Goal: Information Seeking & Learning: Learn about a topic

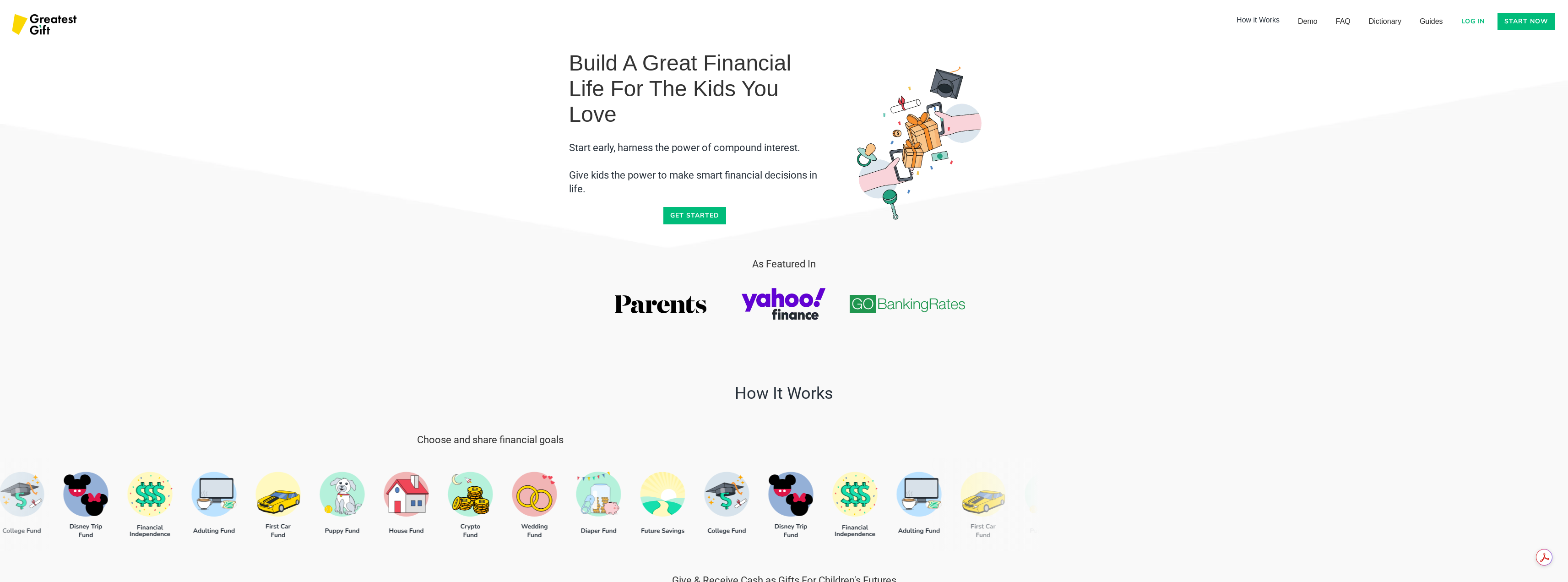
click at [1253, 21] on link "How it Works" at bounding box center [1258, 20] width 61 height 18
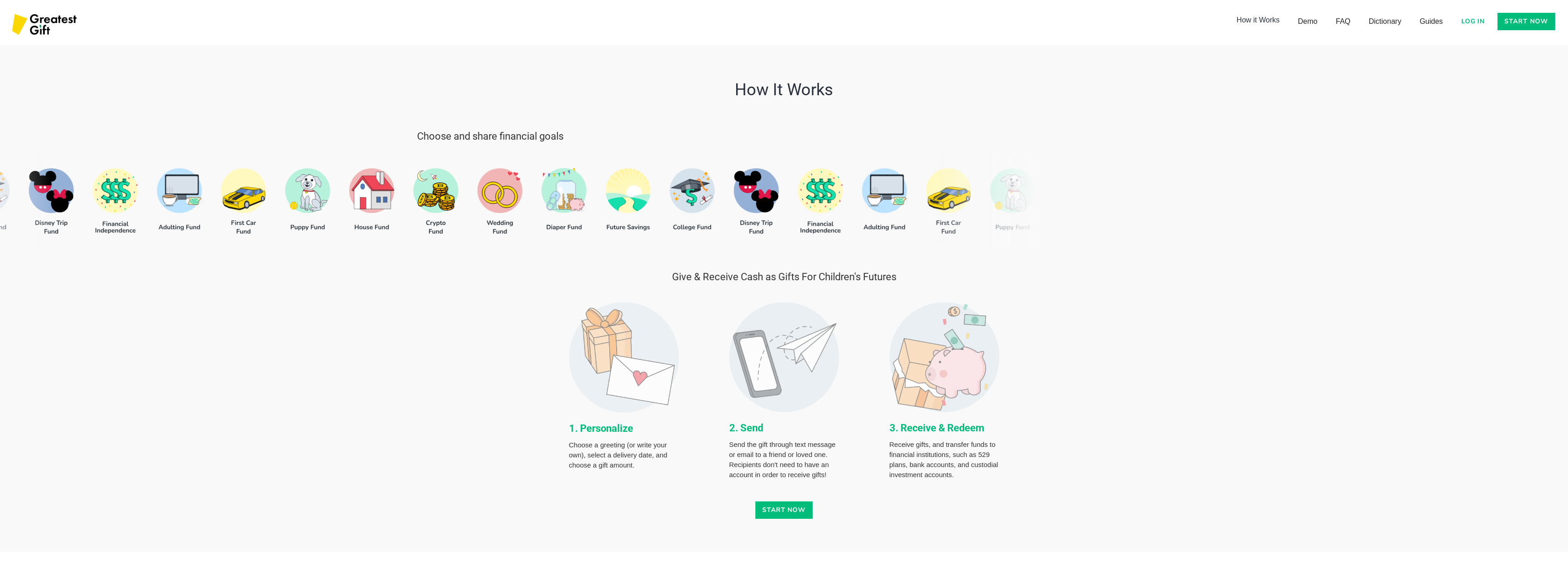
scroll to position [305, 0]
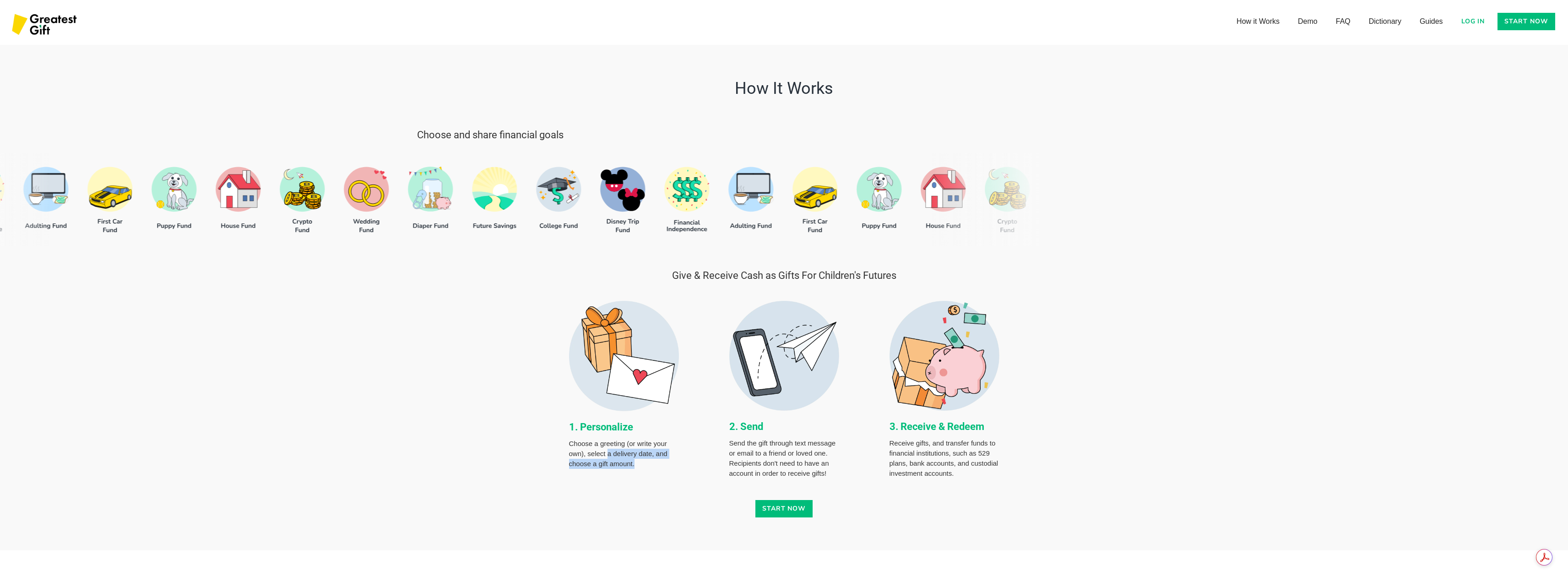
drag, startPoint x: 609, startPoint y: 455, endPoint x: 657, endPoint y: 466, distance: 49.2
click at [657, 466] on p "Choose a greeting (or write your own), select a delivery date, and choose a gif…" at bounding box center [624, 454] width 110 height 30
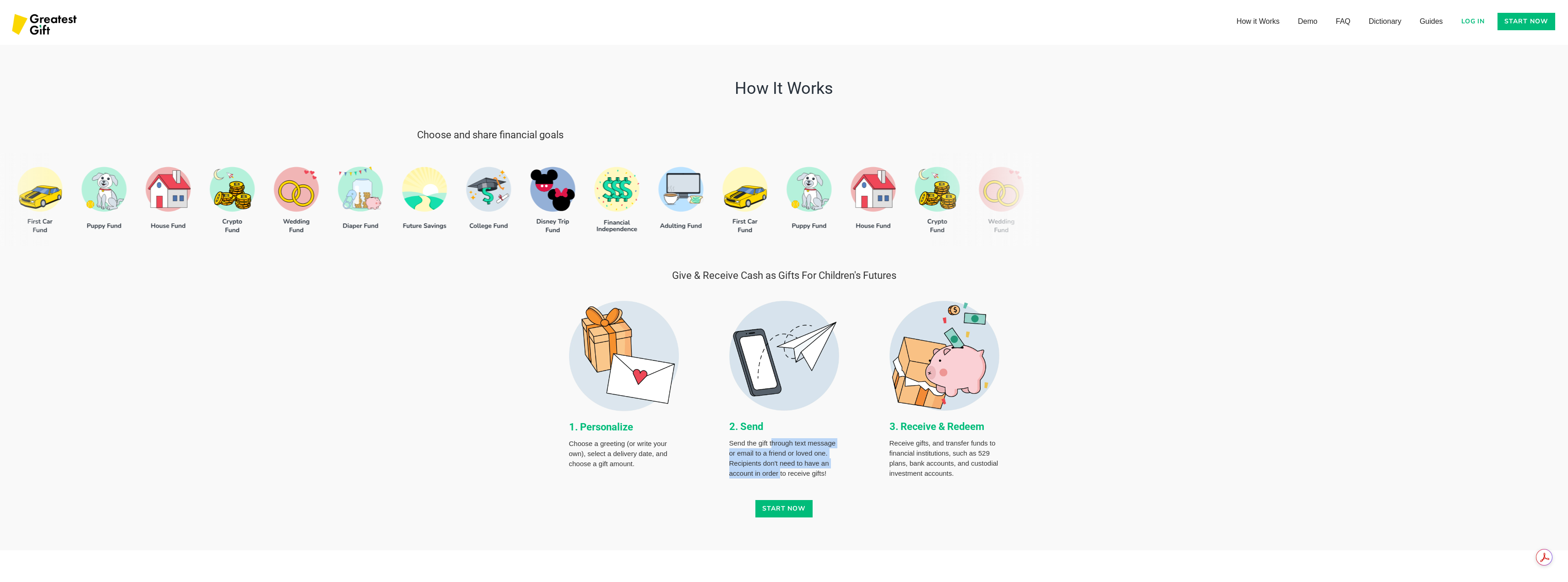
drag, startPoint x: 772, startPoint y: 443, endPoint x: 780, endPoint y: 477, distance: 34.9
click at [780, 477] on p "Send the gift through text message or email to a friend or loved one. Recipient…" at bounding box center [784, 458] width 110 height 40
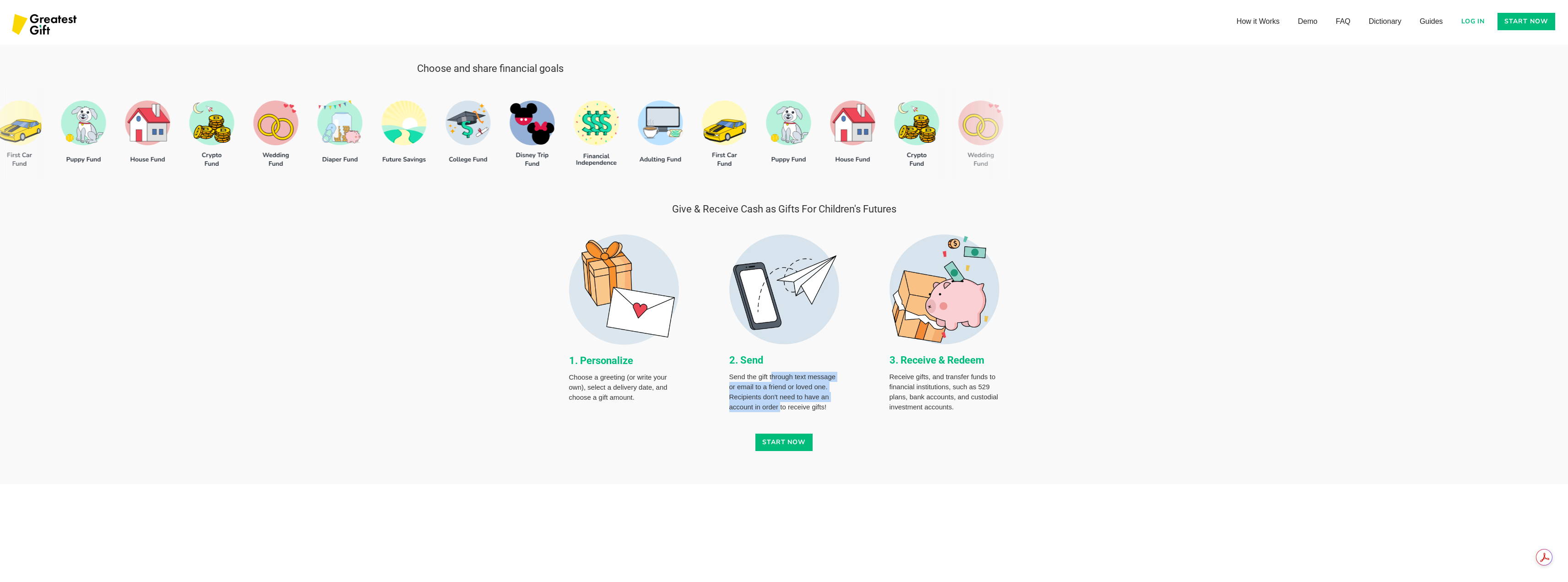
scroll to position [580, 0]
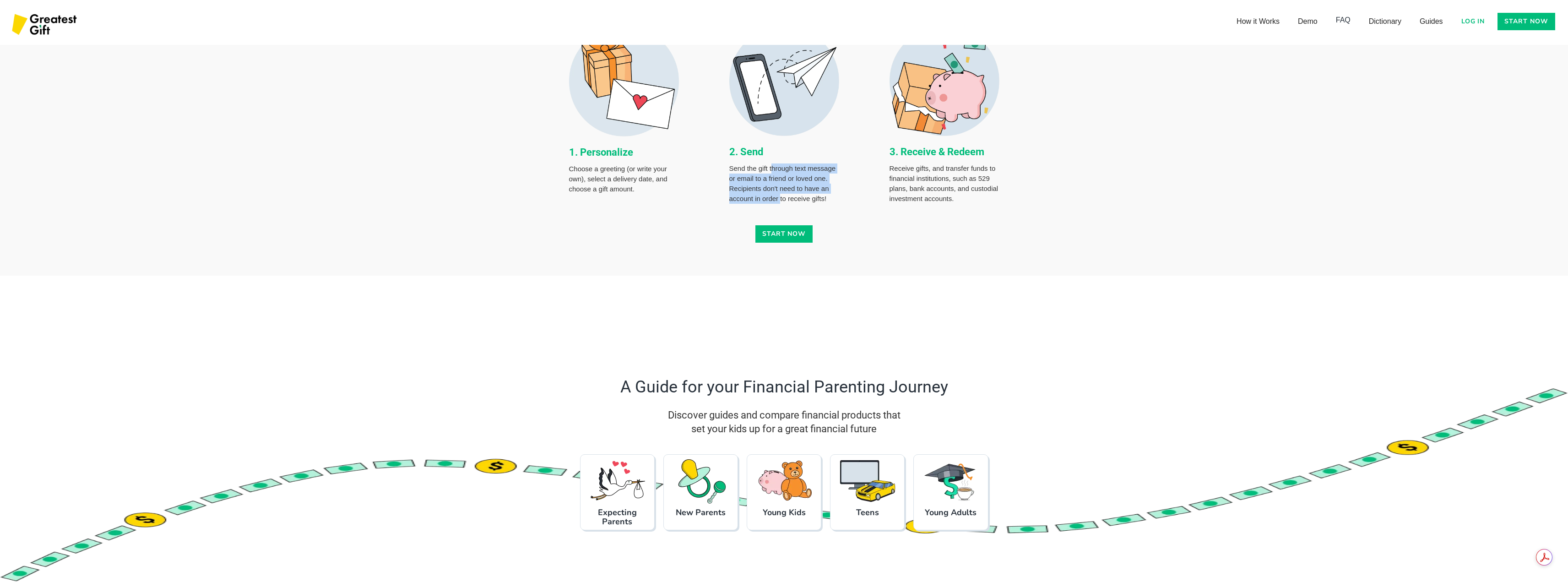
click at [1332, 21] on link "FAQ" at bounding box center [1343, 20] width 33 height 18
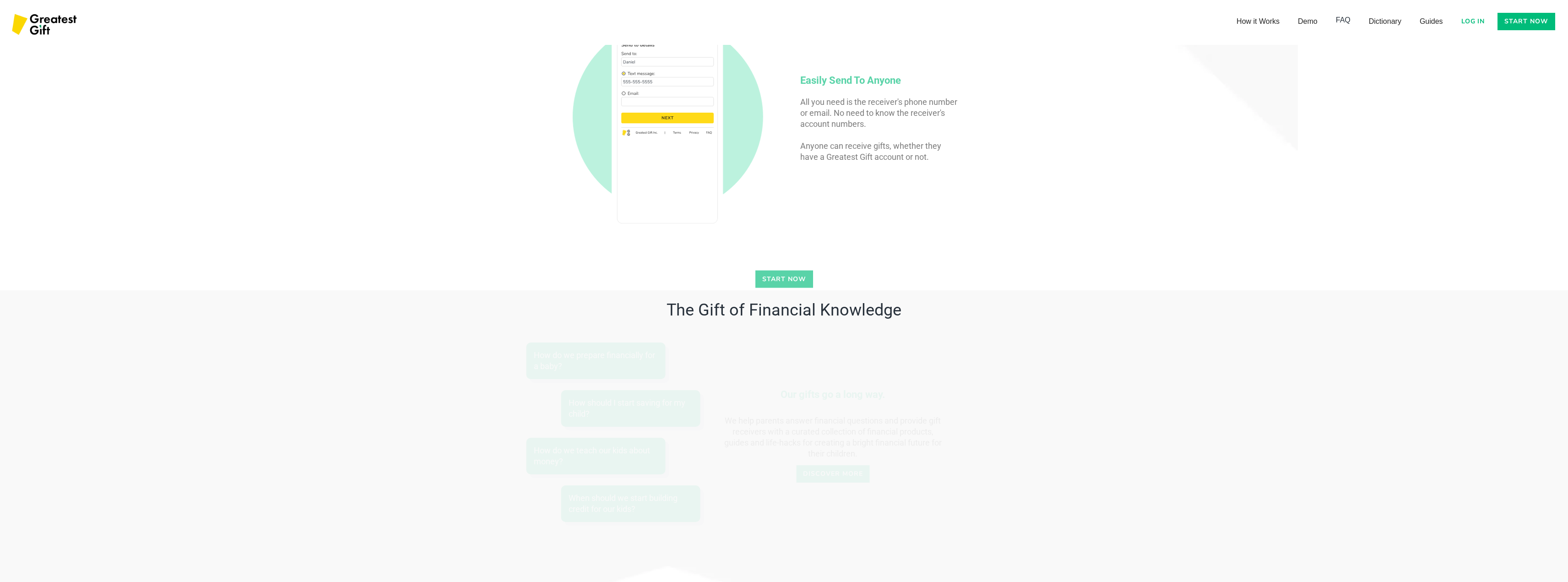
scroll to position [3075, 0]
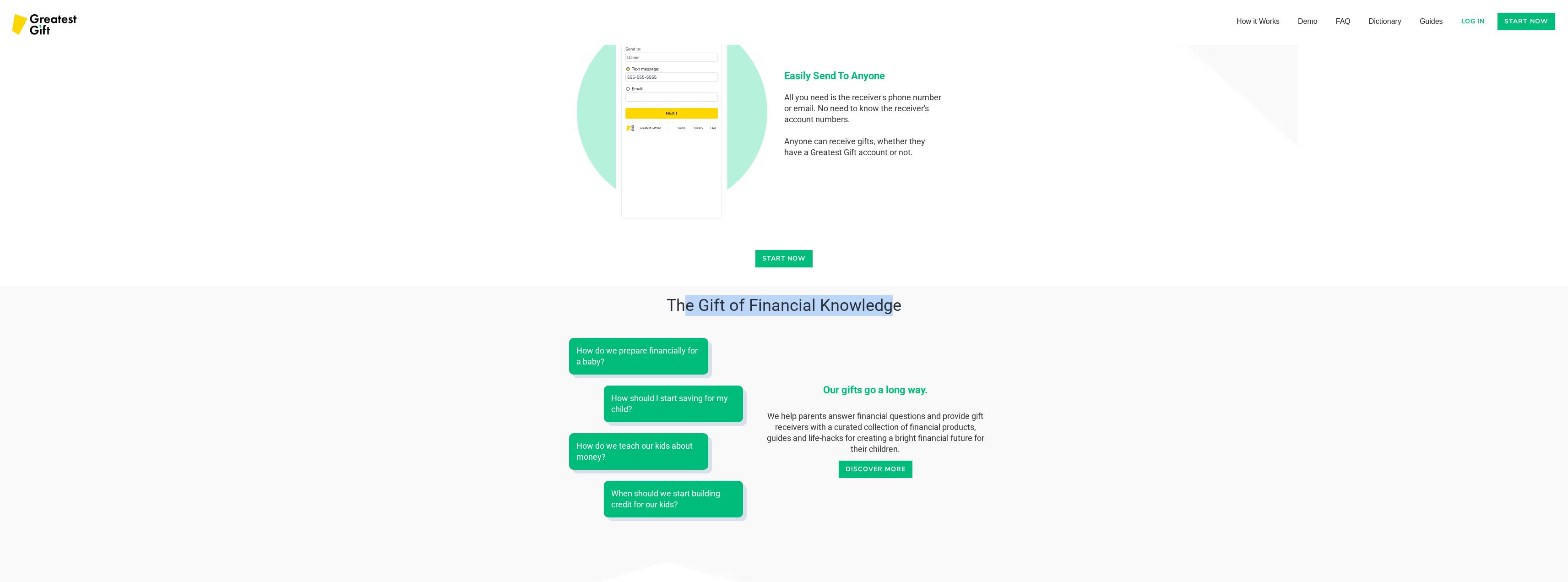
drag, startPoint x: 682, startPoint y: 311, endPoint x: 895, endPoint y: 312, distance: 213.0
click at [895, 312] on h2 "The Gift of Financial Knowledge" at bounding box center [784, 305] width 430 height 21
click at [941, 388] on div "Our gifts go a long way. We help parents answer financial questions and provide…" at bounding box center [876, 427] width 223 height 108
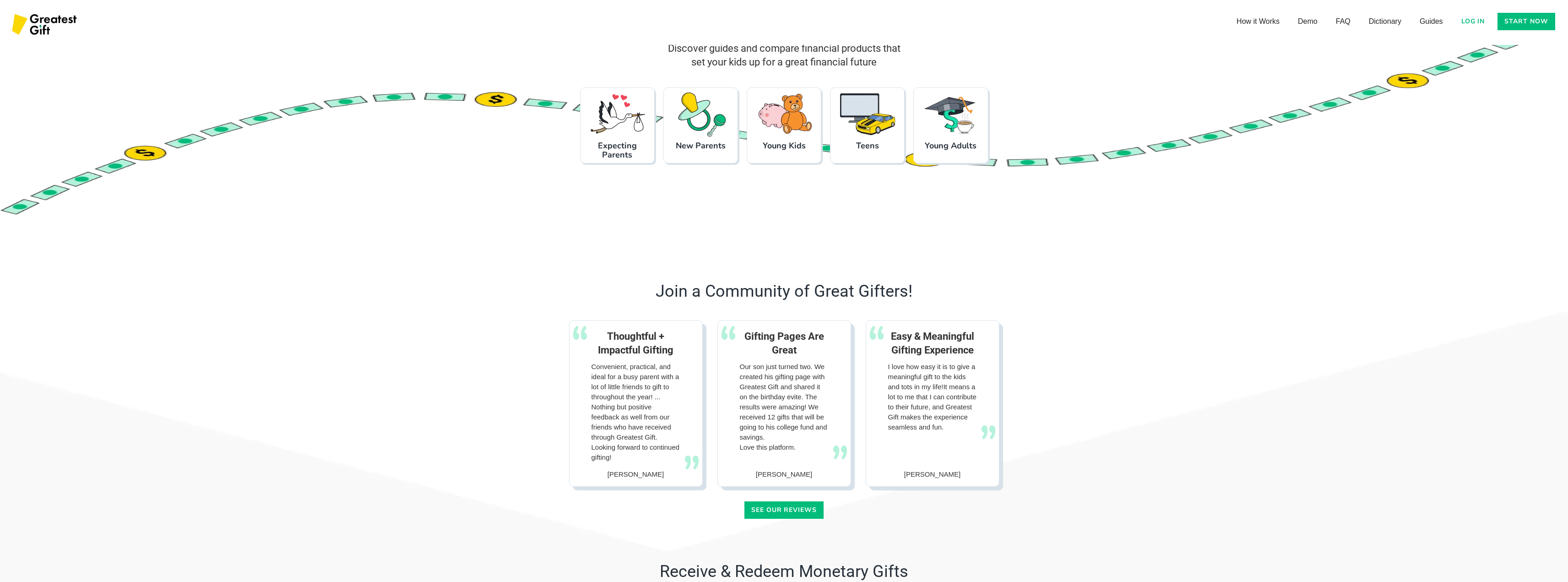
scroll to position [1106, 0]
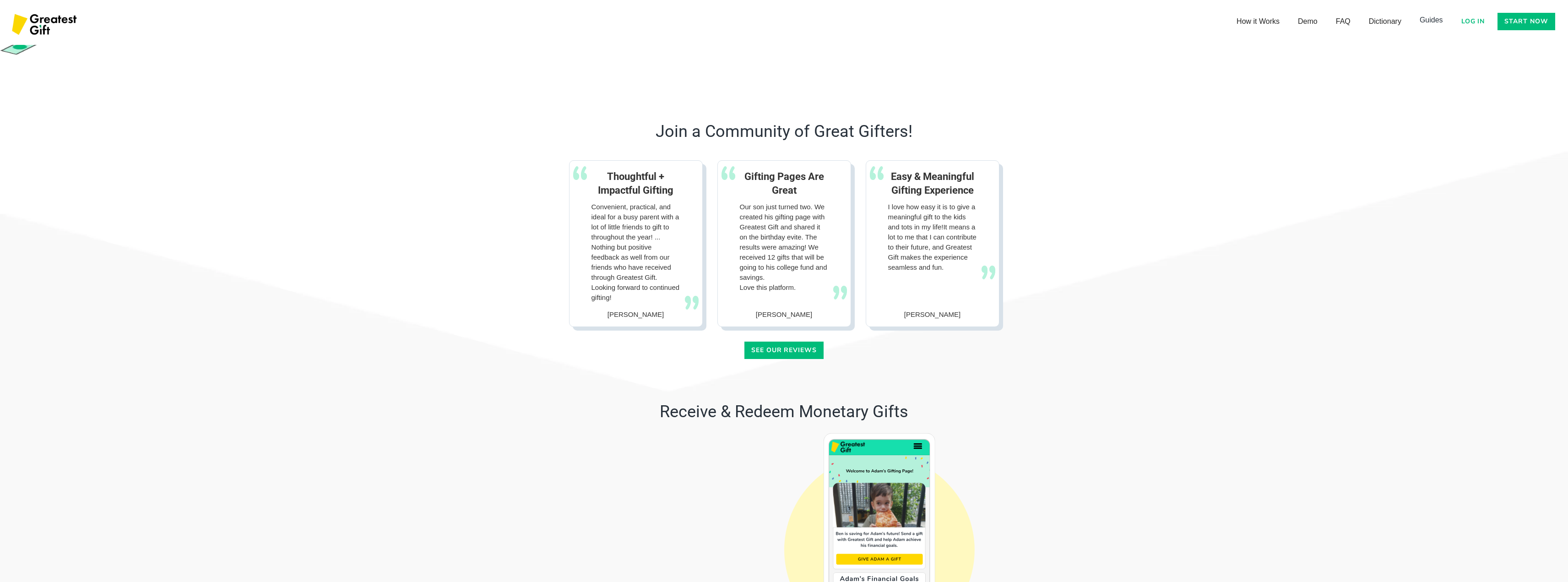
click at [1433, 19] on link "Guides" at bounding box center [1431, 20] width 41 height 18
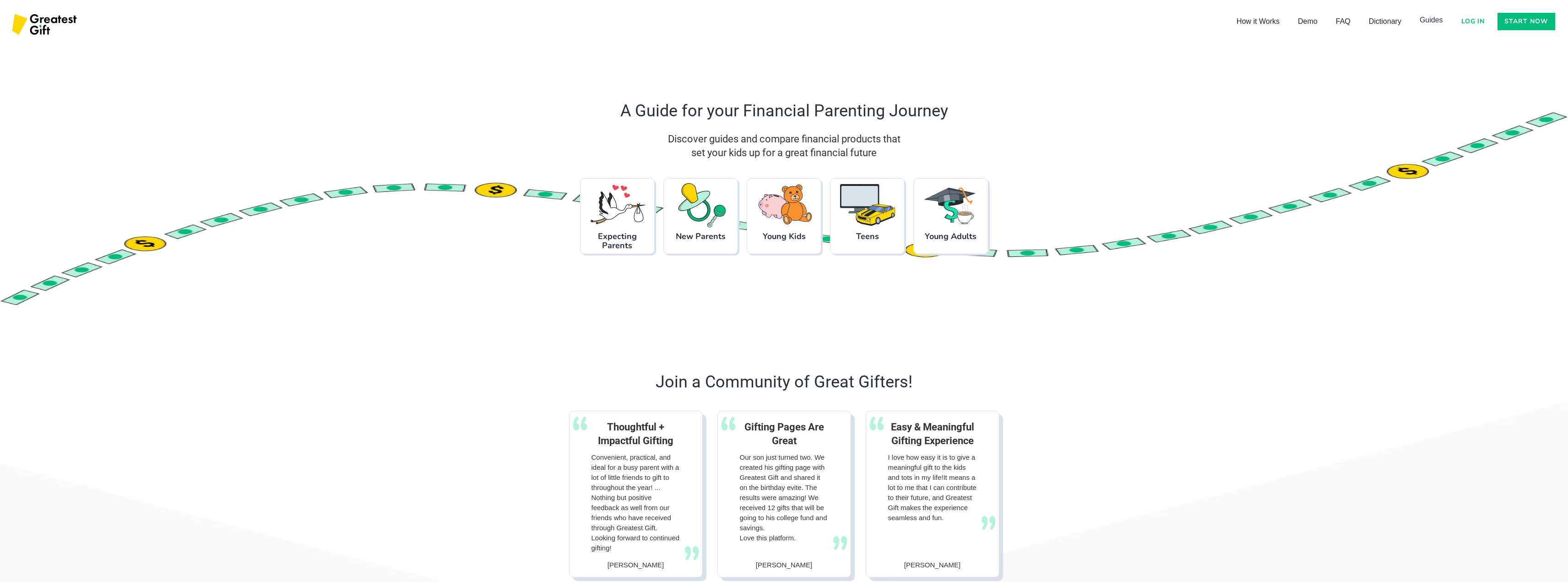
scroll to position [855, 0]
click at [1263, 21] on link "How it Works" at bounding box center [1258, 20] width 61 height 18
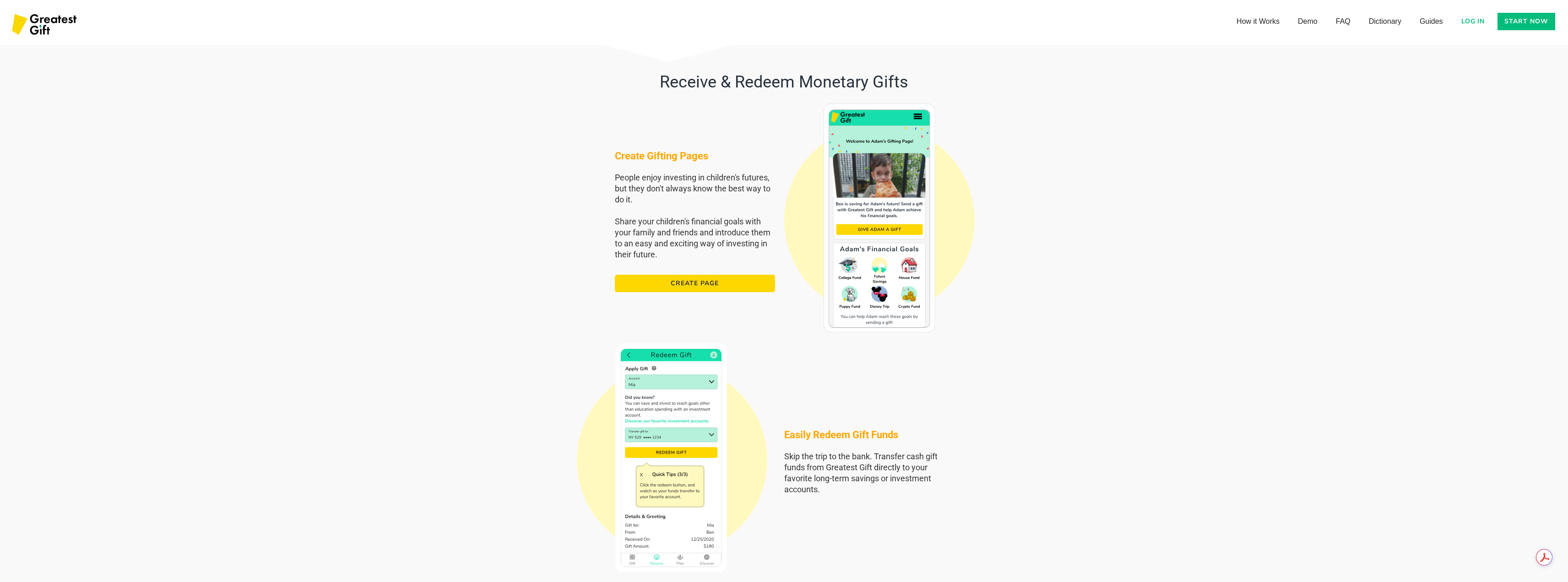
scroll to position [1420, 0]
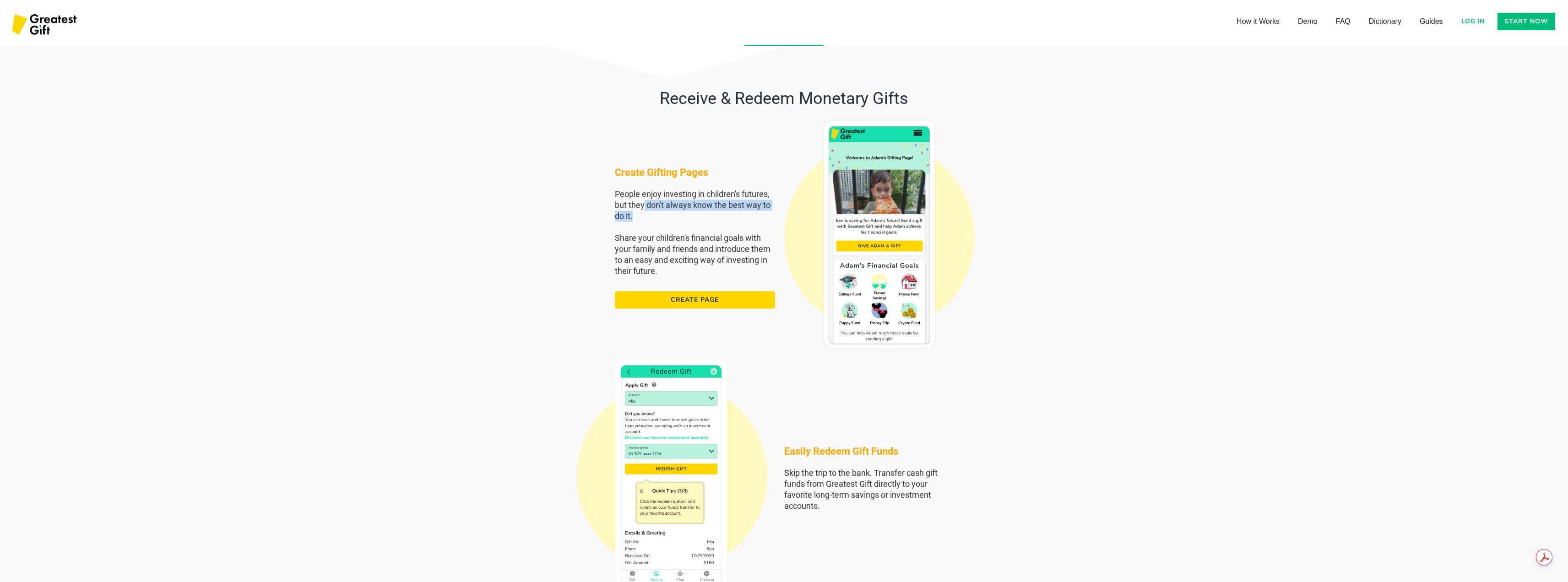
drag, startPoint x: 643, startPoint y: 200, endPoint x: 717, endPoint y: 216, distance: 75.7
click at [717, 216] on h4 "People enjoy investing in children's futures, but they don't always know the be…" at bounding box center [695, 238] width 160 height 99
drag, startPoint x: 679, startPoint y: 238, endPoint x: 653, endPoint y: 240, distance: 26.1
click at [674, 239] on h4 "People enjoy investing in children's futures, but they don't always know the be…" at bounding box center [695, 238] width 160 height 99
drag, startPoint x: 639, startPoint y: 240, endPoint x: 729, endPoint y: 246, distance: 90.2
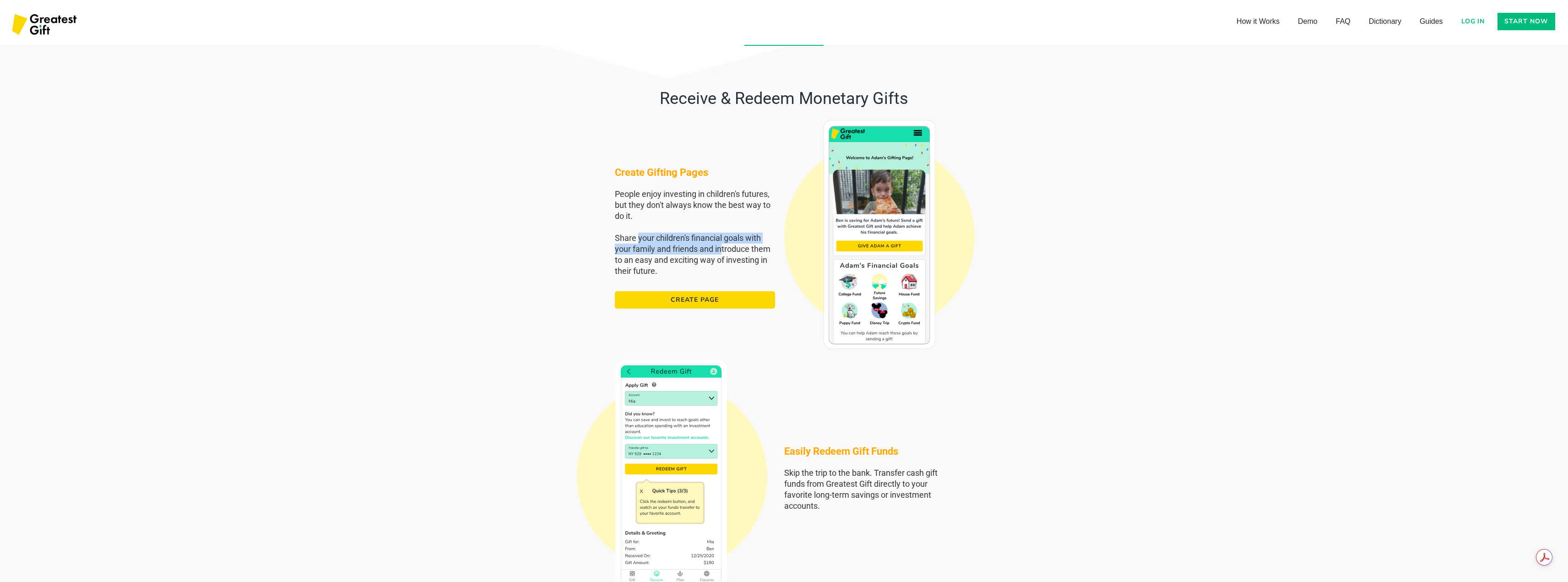
click at [725, 245] on h4 "People enjoy investing in children's futures, but they don't always know the be…" at bounding box center [695, 238] width 160 height 99
click at [686, 267] on h4 "People enjoy investing in children's futures, but they don't always know the be…" at bounding box center [695, 238] width 160 height 99
drag, startPoint x: 702, startPoint y: 251, endPoint x: 712, endPoint y: 271, distance: 22.4
click at [712, 271] on h4 "People enjoy investing in children's futures, but they don't always know the be…" at bounding box center [695, 238] width 160 height 99
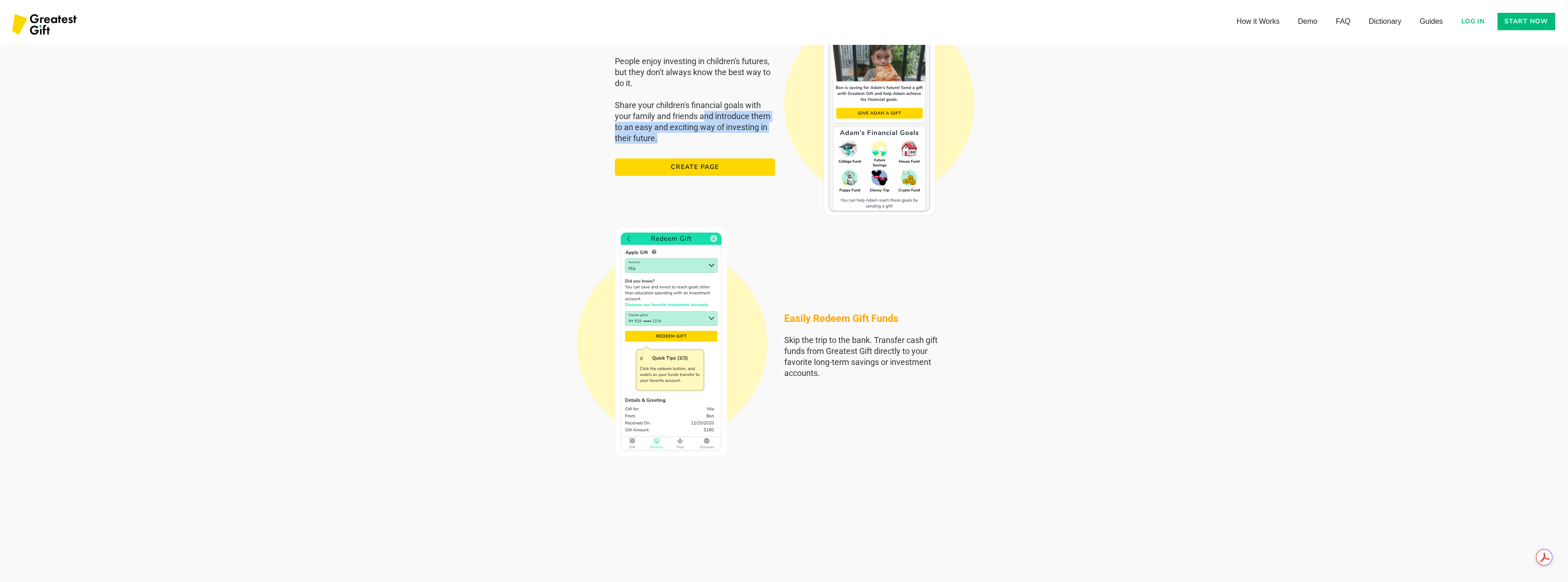
scroll to position [1557, 0]
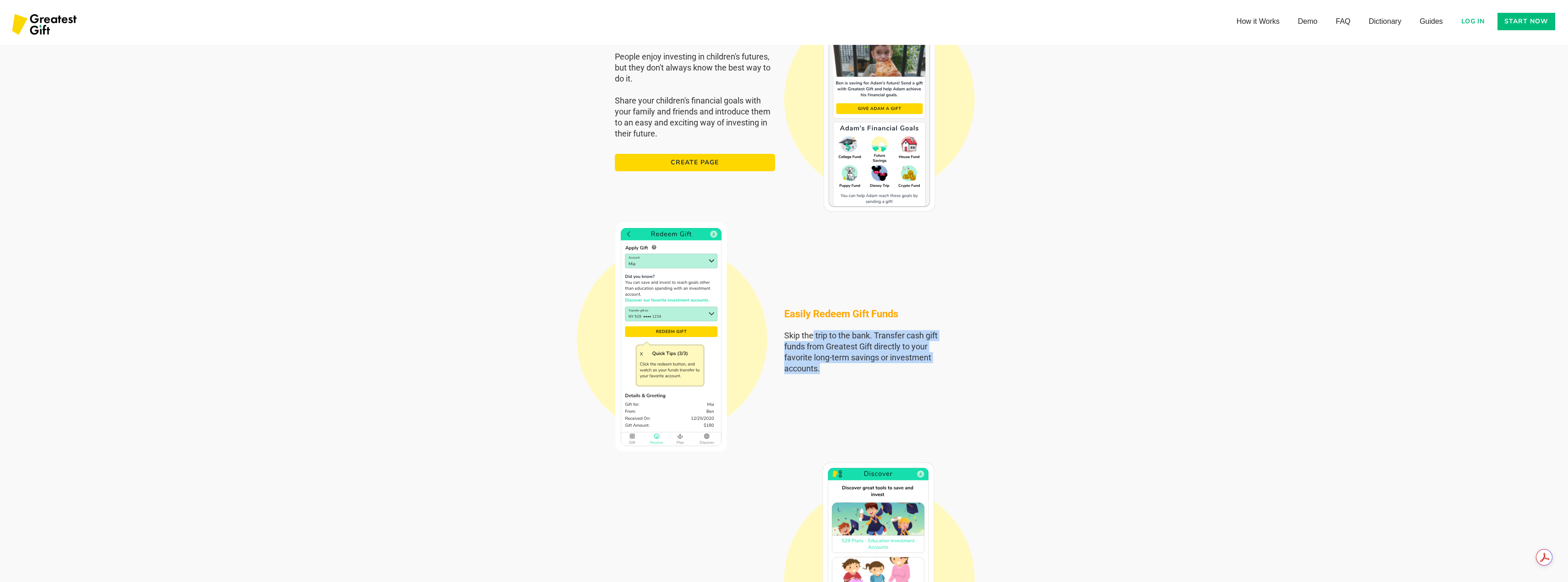
drag, startPoint x: 814, startPoint y: 336, endPoint x: 845, endPoint y: 370, distance: 46.0
click at [845, 370] on h4 "Skip the trip to the bank. Transfer cash gift funds from Greatest Gift directly…" at bounding box center [864, 352] width 160 height 44
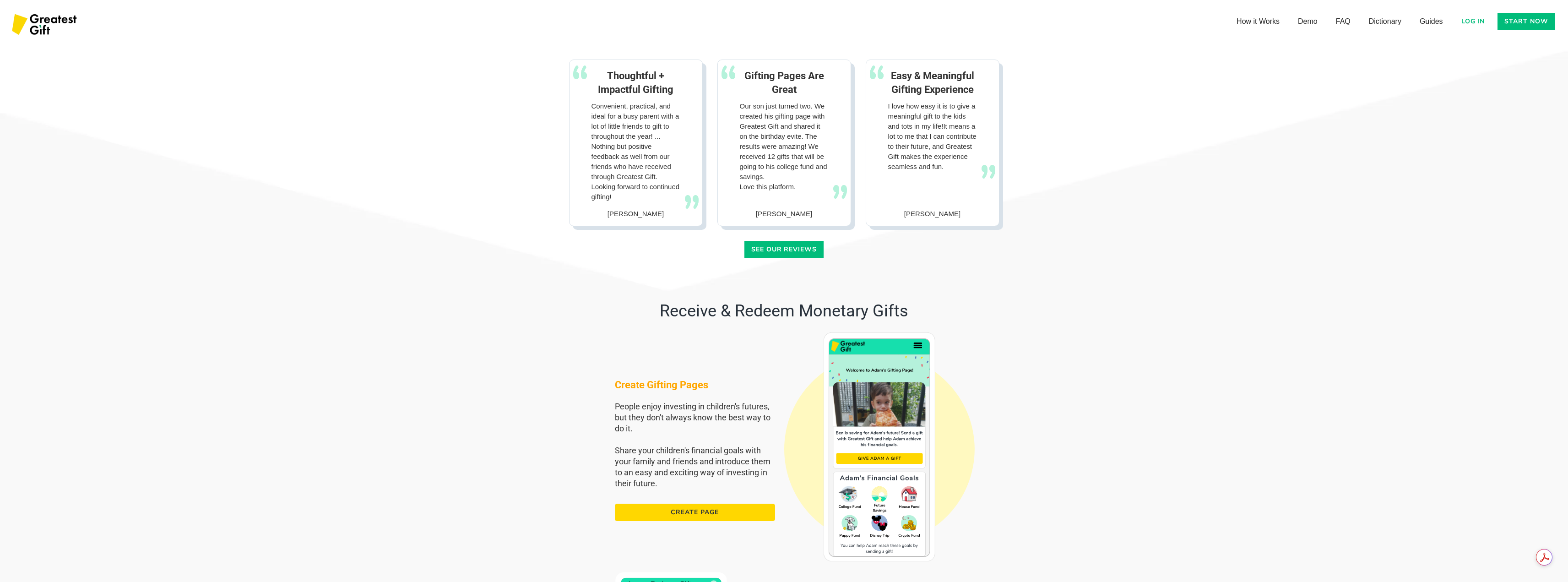
scroll to position [1191, 0]
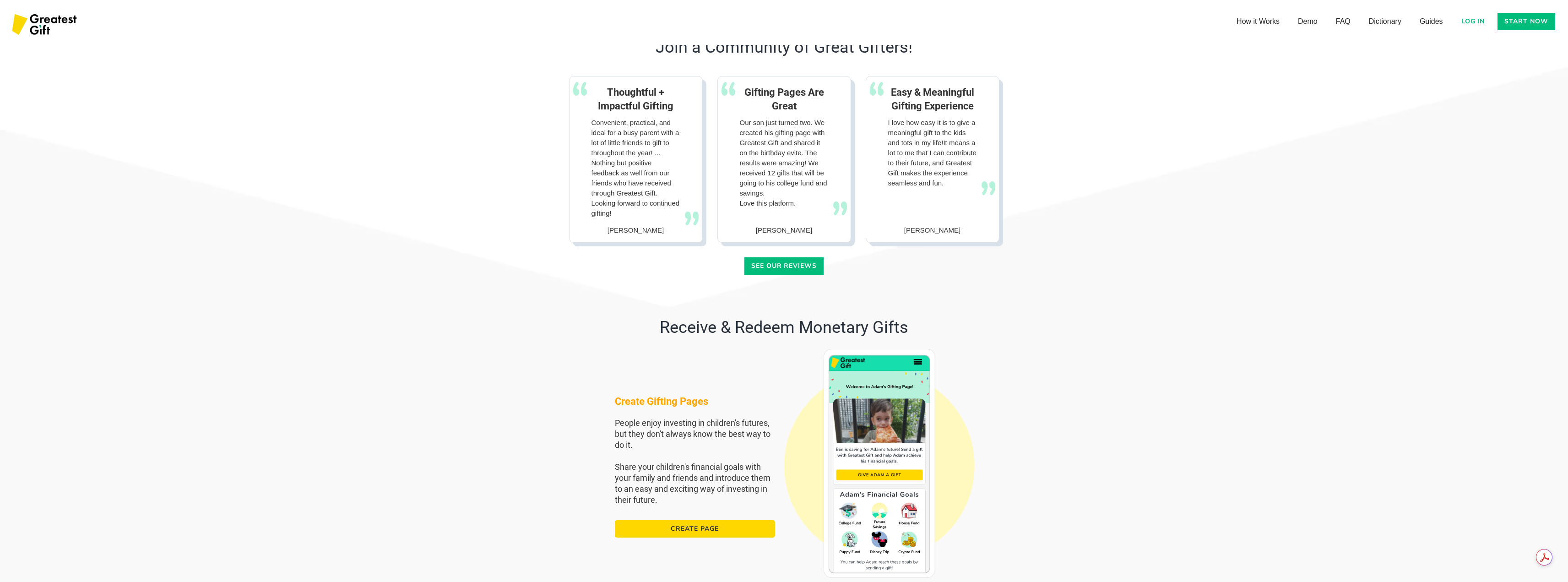
click at [721, 531] on link "create page" at bounding box center [695, 528] width 160 height 18
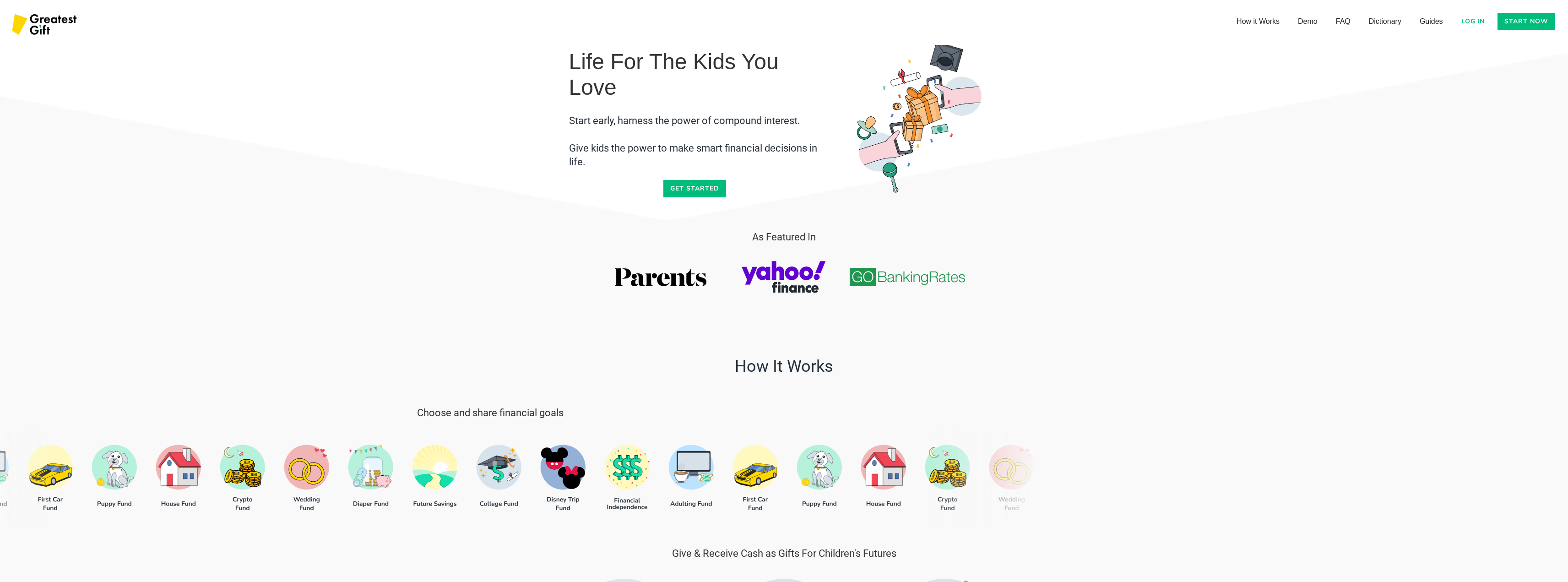
scroll to position [0, 0]
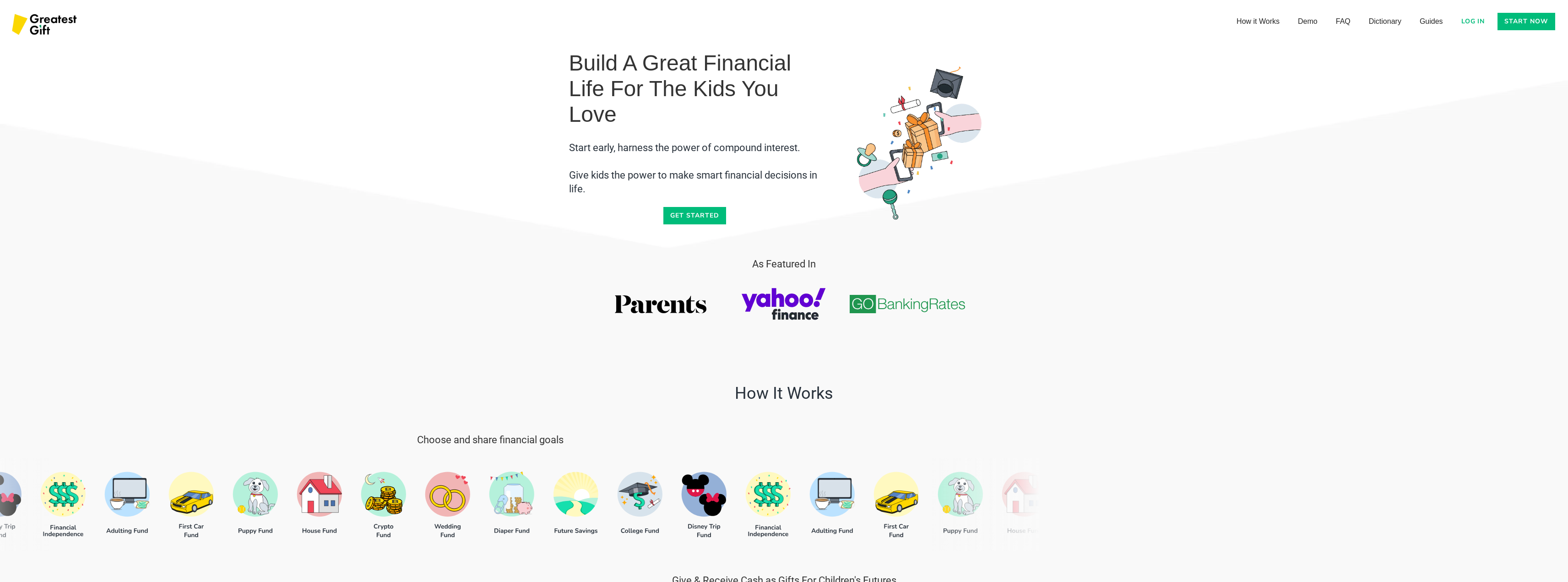
click at [1502, 25] on link "Start now" at bounding box center [1526, 21] width 58 height 18
